Goal: Task Accomplishment & Management: Use online tool/utility

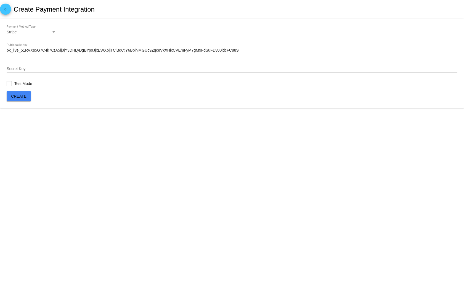
click at [39, 76] on div "Secret Key" at bounding box center [232, 70] width 451 height 16
click at [38, 69] on input "Secret Key" at bounding box center [232, 69] width 451 height 4
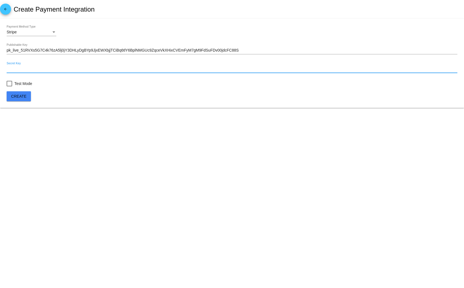
paste input "rk_live_51RVXs5G7C4k76zA5pdmGiLQdGPVK44P5VXcT7ZFsbDuEXyh8l47hUUOYLmWDE9XB1ez0z3…"
type input "rk_live_51RVXs5G7C4k76zA5pdmGiLQdGPVK44P5VXcT7ZFsbDuEXyh8l47hUUOYLmWDE9XB1ez0z3…"
click at [18, 96] on span "Create" at bounding box center [18, 96] width 15 height 4
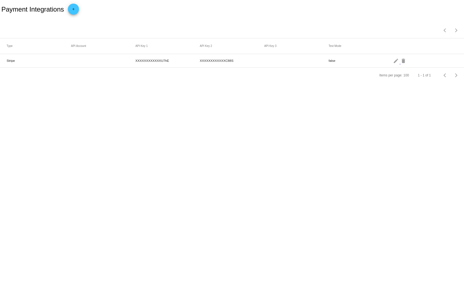
click at [111, 179] on body "Payment Integrations add Items per page: 100 1 - 1 of 1 Type API Account API Ke…" at bounding box center [232, 144] width 464 height 288
click at [118, 174] on body "Payment Integrations add Items per page: 100 1 - 1 of 1 Type API Account API Ke…" at bounding box center [232, 144] width 464 height 288
